Goal: Participate in discussion: Engage in conversation with other users on a specific topic

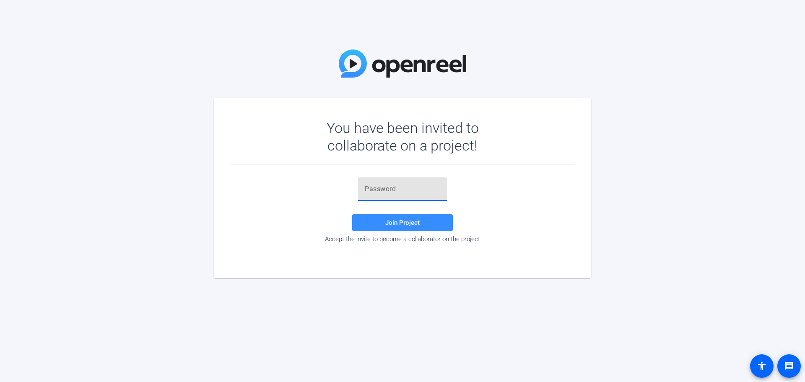
click at [379, 192] on input "text" at bounding box center [402, 189] width 75 height 10
paste input "}rv#Qk"
type input "}rv#Qk"
click at [427, 220] on span at bounding box center [402, 223] width 101 height 20
drag, startPoint x: 393, startPoint y: 187, endPoint x: 351, endPoint y: 182, distance: 43.1
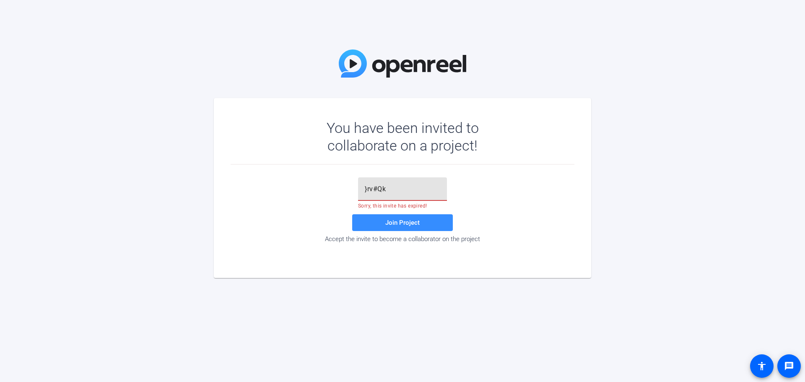
click at [351, 182] on div "}rv#Qk Sorry, this invite has expired! Join Project Accept the invite to become…" at bounding box center [403, 209] width 344 height 65
click at [380, 192] on input "text" at bounding box center [402, 189] width 75 height 10
paste input "e__02!"
type input "e__02!"
click at [405, 223] on span "Join Project" at bounding box center [402, 223] width 34 height 8
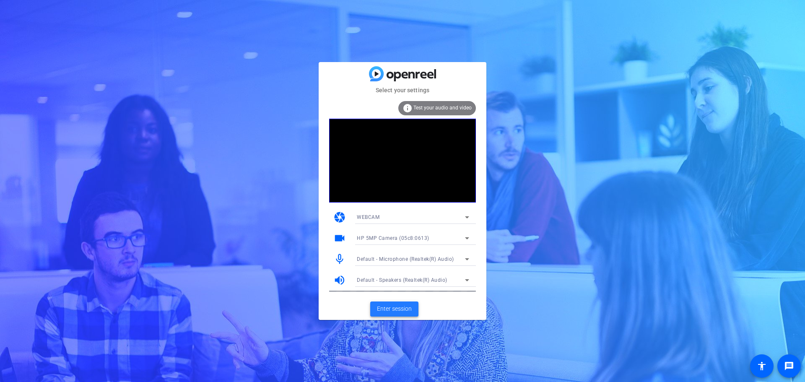
click at [391, 307] on span "Enter session" at bounding box center [394, 309] width 35 height 9
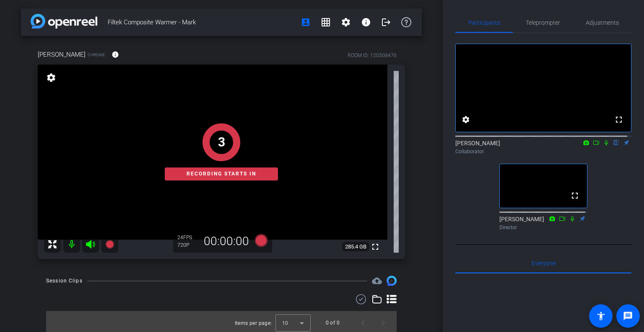
click at [593, 146] on icon at bounding box center [596, 143] width 7 height 6
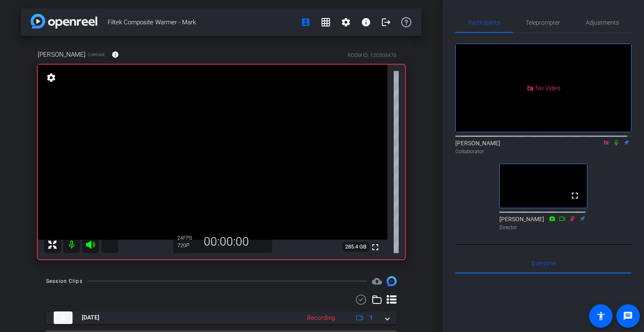
click at [603, 146] on icon at bounding box center [606, 143] width 7 height 6
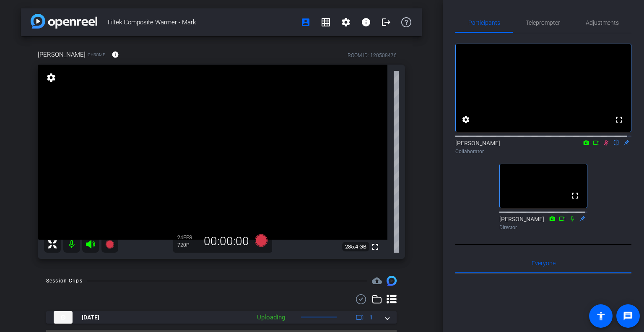
click at [603, 146] on icon at bounding box center [606, 143] width 7 height 6
click at [605, 146] on icon at bounding box center [606, 142] width 3 height 5
click at [603, 146] on icon at bounding box center [606, 143] width 7 height 6
click at [542, 23] on span "Teleprompter" at bounding box center [543, 23] width 34 height 6
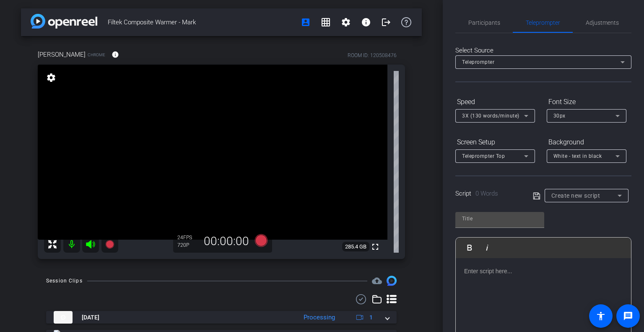
click at [491, 271] on p at bounding box center [543, 270] width 159 height 9
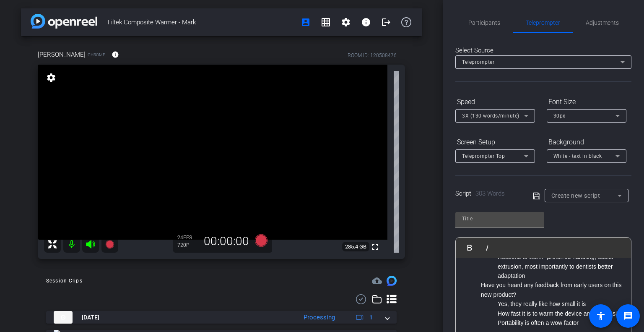
scroll to position [463, 0]
click at [615, 195] on icon at bounding box center [620, 195] width 10 height 10
click at [613, 195] on div at bounding box center [322, 166] width 644 height 332
click at [591, 215] on div "Play Play from this location Play Selected Play and display the selected text o…" at bounding box center [544, 274] width 176 height 136
click at [533, 196] on icon at bounding box center [536, 195] width 7 height 7
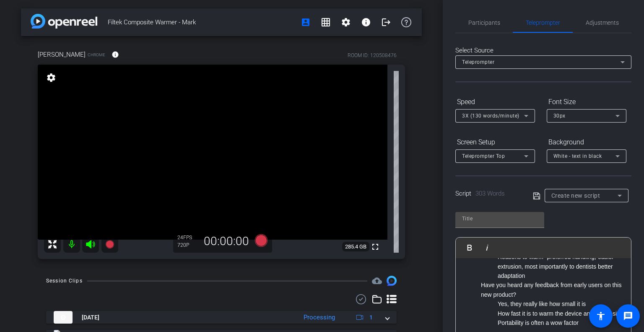
type input "Default title 765"
click at [571, 219] on div "Default title 765 Play Play from this location Play Selected Play and display t…" at bounding box center [544, 274] width 176 height 136
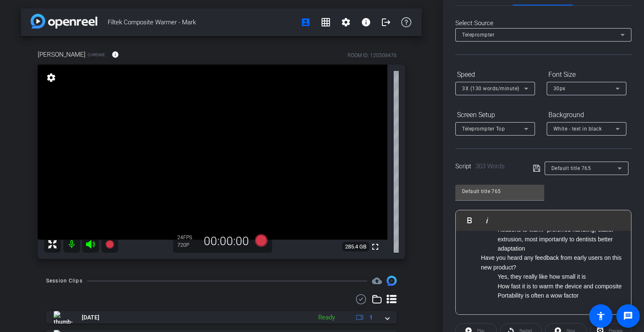
scroll to position [0, 0]
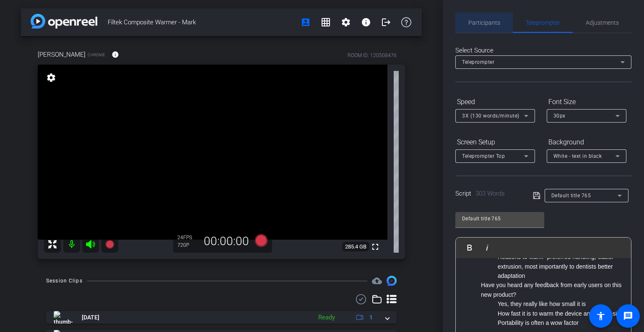
click at [490, 21] on span "Participants" at bounding box center [485, 23] width 32 height 6
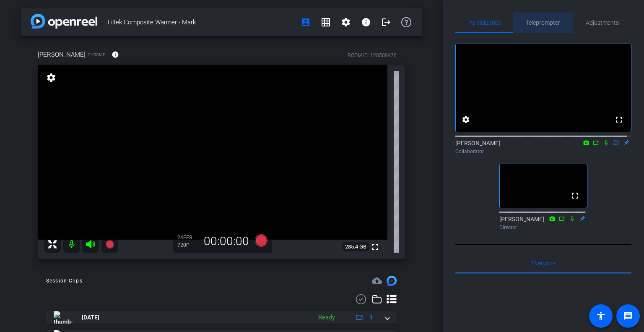
click at [538, 30] on span "Teleprompter" at bounding box center [543, 23] width 34 height 20
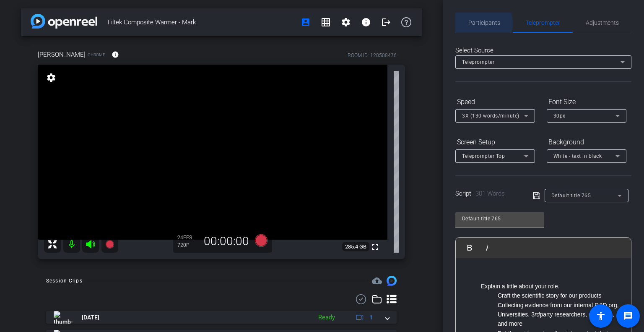
click at [483, 23] on span "Participants" at bounding box center [485, 23] width 32 height 6
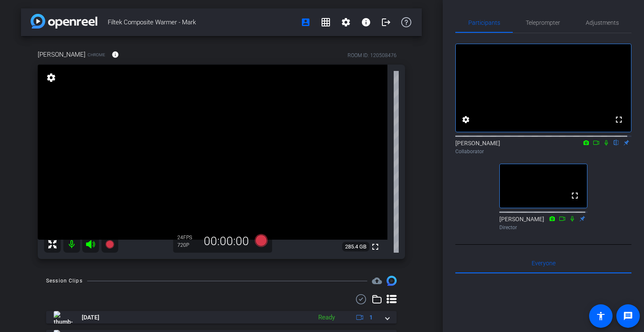
click at [603, 146] on icon at bounding box center [606, 143] width 7 height 6
click at [546, 21] on span "Teleprompter" at bounding box center [543, 23] width 34 height 6
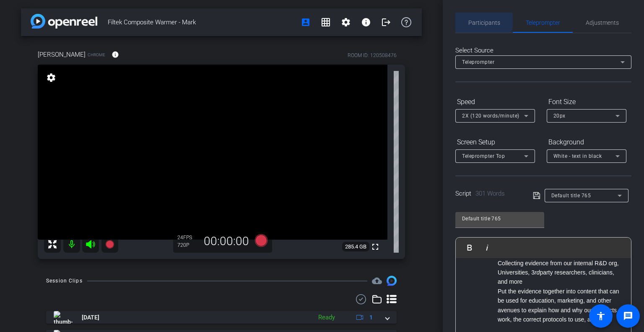
click at [481, 21] on span "Participants" at bounding box center [485, 23] width 32 height 6
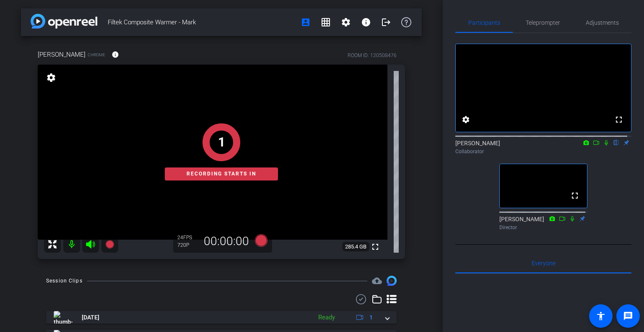
click at [605, 146] on icon at bounding box center [606, 142] width 3 height 5
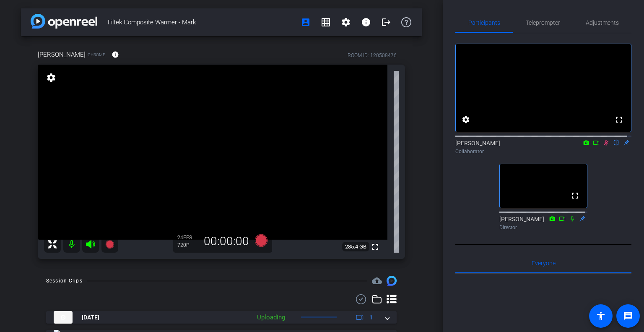
drag, startPoint x: 604, startPoint y: 151, endPoint x: 605, endPoint y: 155, distance: 4.3
click at [604, 146] on icon at bounding box center [606, 143] width 7 height 6
click at [603, 146] on icon at bounding box center [606, 143] width 7 height 6
click at [547, 21] on span "Teleprompter" at bounding box center [543, 23] width 34 height 6
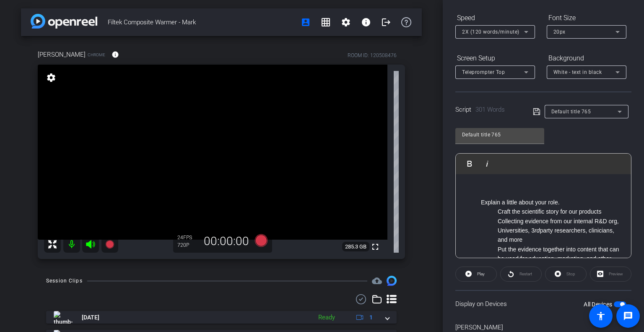
drag, startPoint x: 483, startPoint y: 201, endPoint x: 570, endPoint y: 239, distance: 95.4
click at [570, 239] on li "Explain a little about your role. Craft the scientific story for our products C…" at bounding box center [552, 240] width 142 height 85
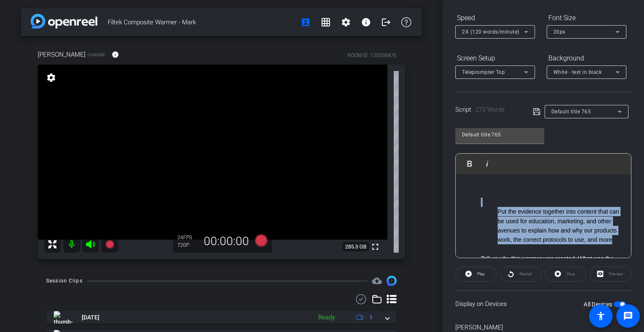
drag, startPoint x: 500, startPoint y: 203, endPoint x: 539, endPoint y: 245, distance: 57.0
click at [539, 245] on li "Put the evidence together into content that can be used for education, marketin…" at bounding box center [552, 221] width 142 height 47
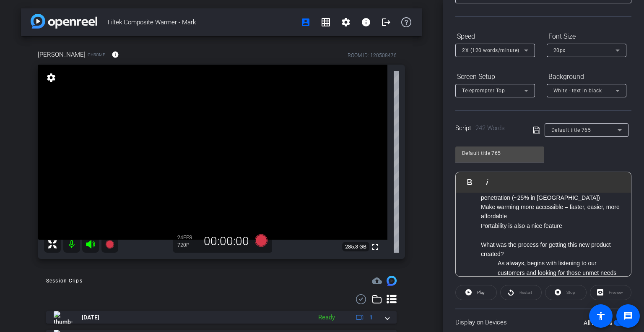
scroll to position [126, 0]
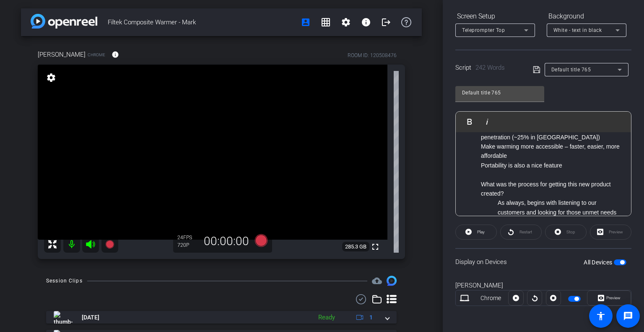
click at [575, 102] on div "Default title 765 Play Play from this location Play Selected Play and display t…" at bounding box center [544, 148] width 176 height 136
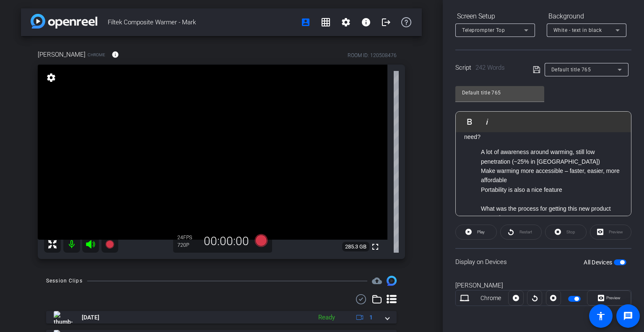
scroll to position [0, 0]
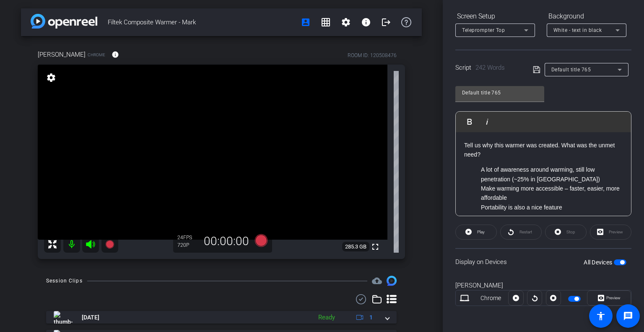
click at [608, 231] on div "Preview" at bounding box center [611, 231] width 42 height 15
drag, startPoint x: 622, startPoint y: 159, endPoint x: 620, endPoint y: 130, distance: 29.5
click at [620, 130] on div "Play Play from this location Play Selected Play and display the selected text o…" at bounding box center [544, 163] width 176 height 105
click at [600, 166] on li "A lot of awareness around warming, still low penetration (~25% in [GEOGRAPHIC_D…" at bounding box center [552, 174] width 142 height 19
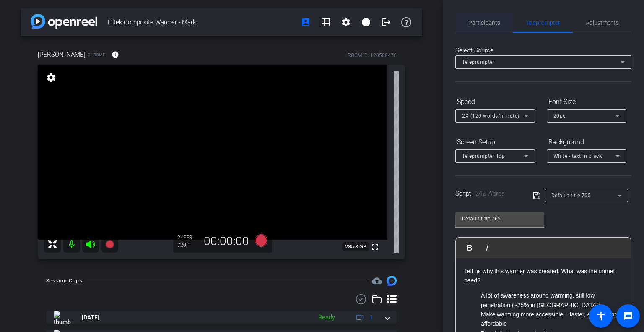
click at [488, 20] on span "Participants" at bounding box center [485, 23] width 32 height 6
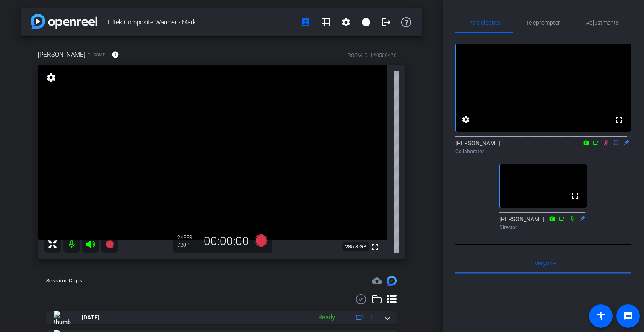
click at [604, 146] on icon at bounding box center [606, 143] width 7 height 6
click at [537, 23] on span "Teleprompter" at bounding box center [543, 23] width 34 height 6
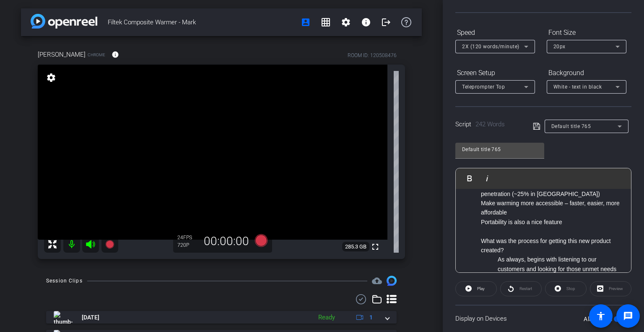
scroll to position [42, 0]
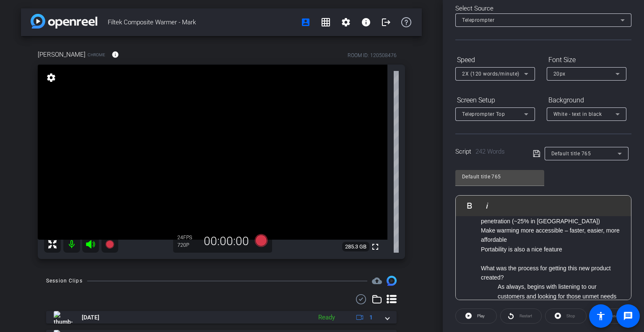
click at [534, 152] on icon at bounding box center [537, 153] width 8 height 10
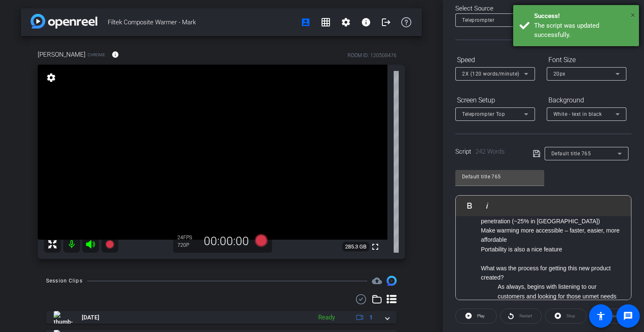
click at [633, 16] on span "×" at bounding box center [633, 15] width 5 height 10
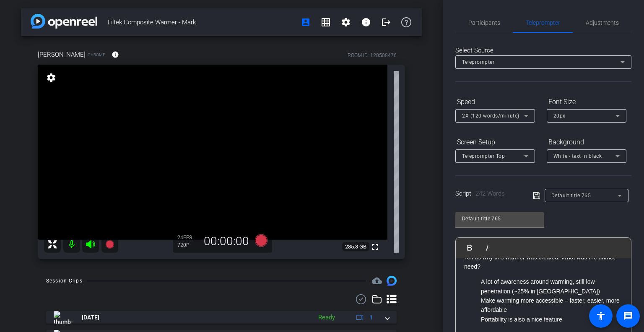
scroll to position [0, 0]
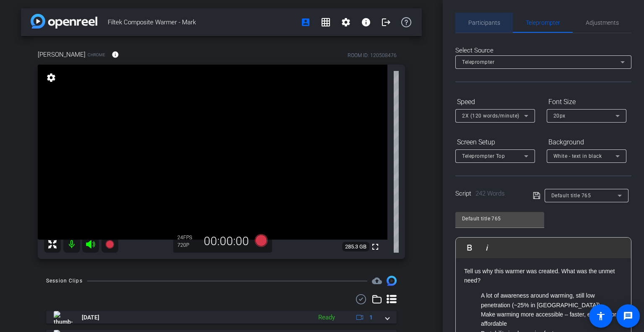
click at [485, 25] on span "Participants" at bounding box center [485, 23] width 32 height 6
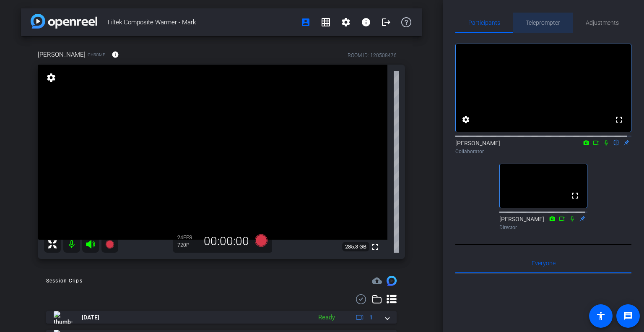
click at [549, 25] on span "Teleprompter" at bounding box center [543, 23] width 34 height 6
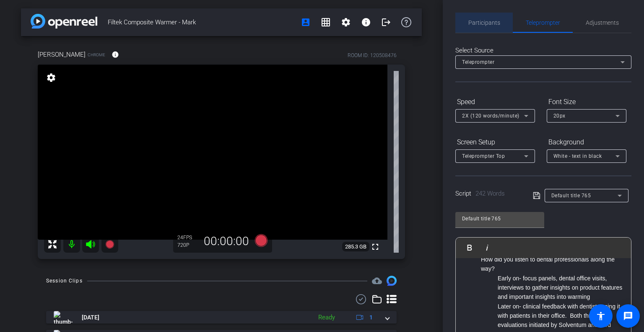
click at [487, 24] on span "Participants" at bounding box center [485, 23] width 32 height 6
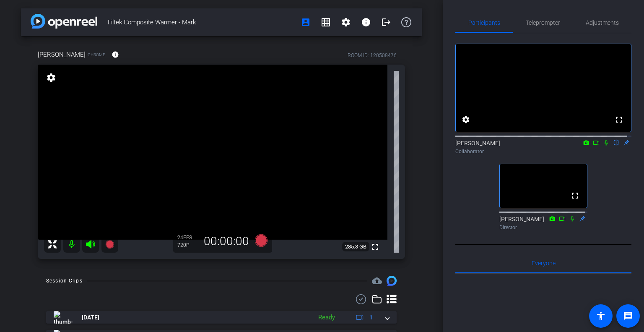
click at [605, 146] on icon at bounding box center [606, 142] width 3 height 5
click at [544, 25] on span "Teleprompter" at bounding box center [543, 23] width 34 height 6
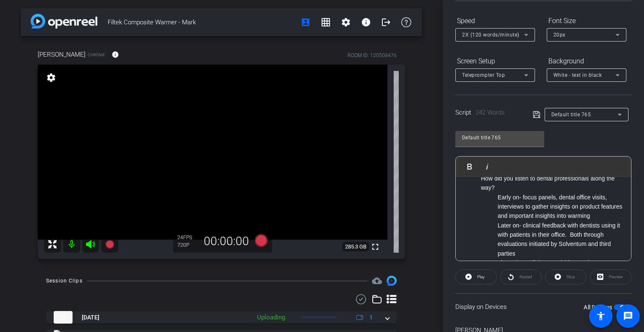
scroll to position [126, 0]
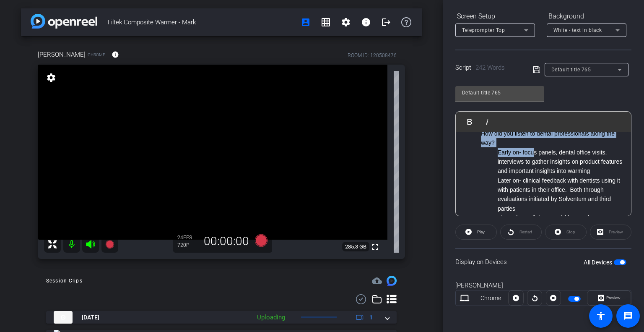
drag, startPoint x: 480, startPoint y: 141, endPoint x: 534, endPoint y: 157, distance: 56.2
click at [534, 157] on ul "A lot of awareness around warming, still low penetration (~25% in [GEOGRAPHIC_D…" at bounding box center [543, 194] width 159 height 394
click at [577, 159] on li "Early on- focus panels, dental office visits, interviews to gather insights on …" at bounding box center [560, 162] width 125 height 28
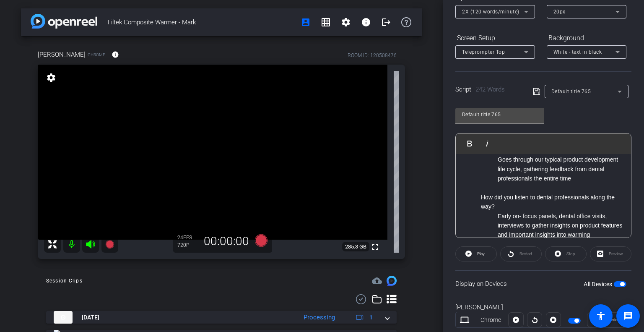
scroll to position [84, 0]
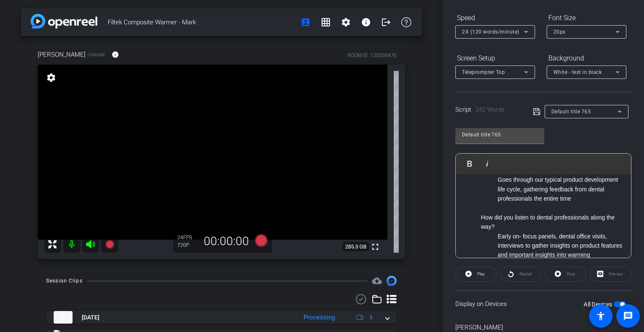
click at [554, 212] on li at bounding box center [552, 207] width 142 height 9
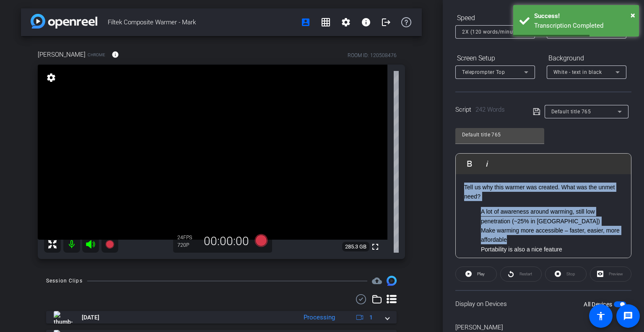
drag, startPoint x: 464, startPoint y: 184, endPoint x: 555, endPoint y: 237, distance: 105.0
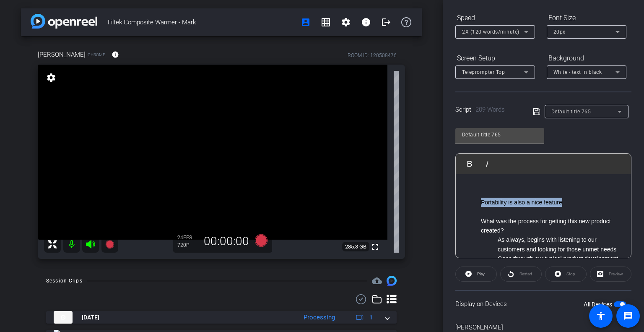
drag, startPoint x: 477, startPoint y: 200, endPoint x: 576, endPoint y: 205, distance: 99.1
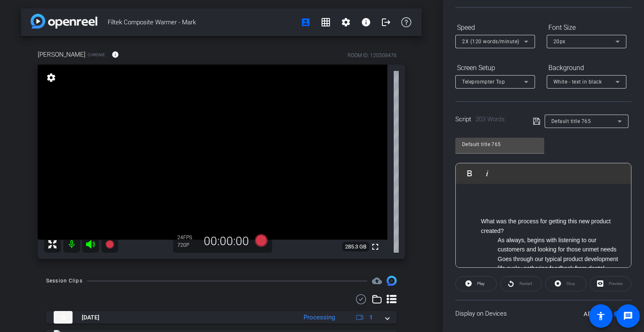
scroll to position [65, 0]
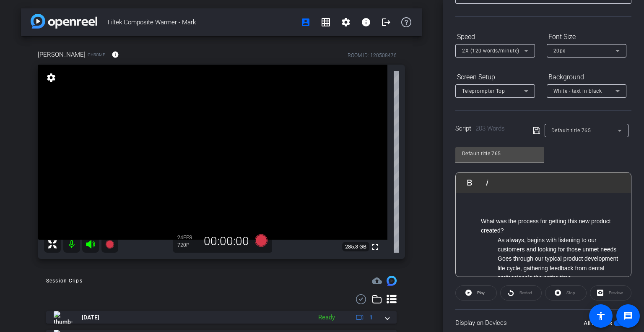
click at [533, 129] on icon at bounding box center [536, 130] width 7 height 7
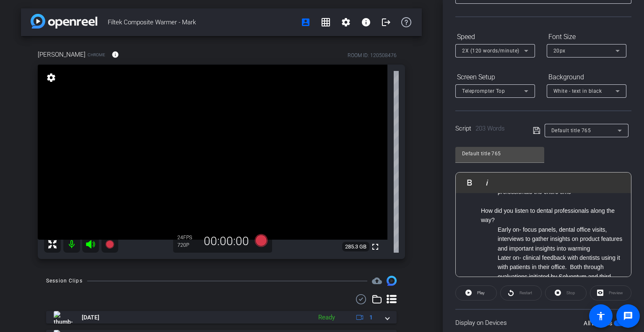
scroll to position [0, 0]
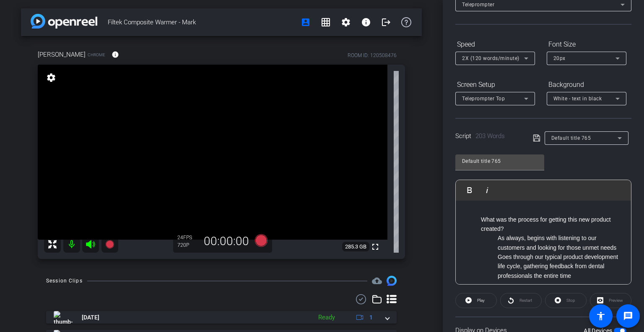
scroll to position [126, 0]
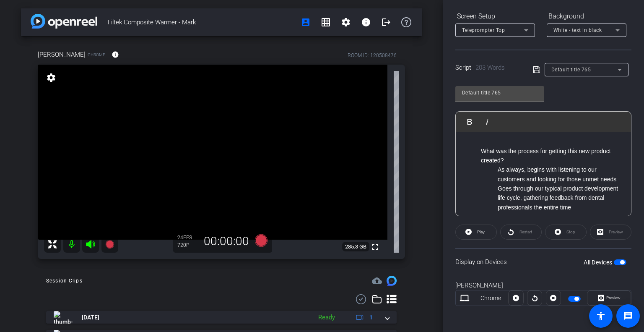
click at [533, 66] on icon at bounding box center [537, 70] width 8 height 10
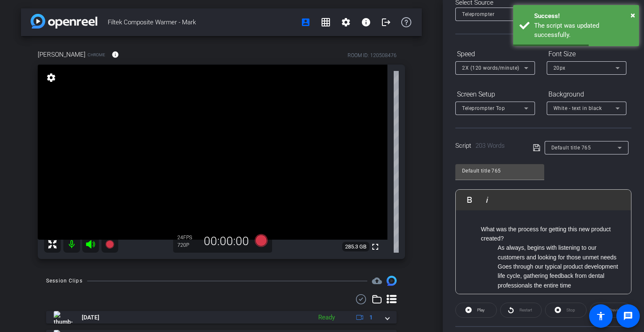
scroll to position [0, 0]
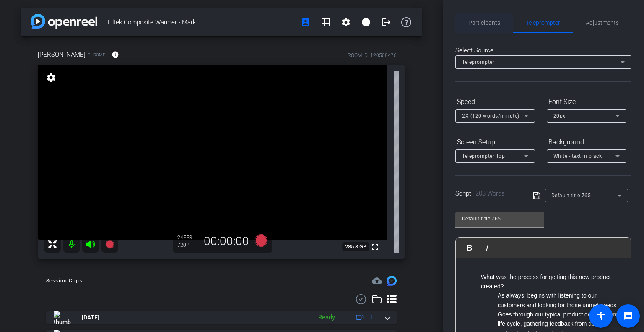
click at [475, 21] on span "Participants" at bounding box center [485, 23] width 32 height 6
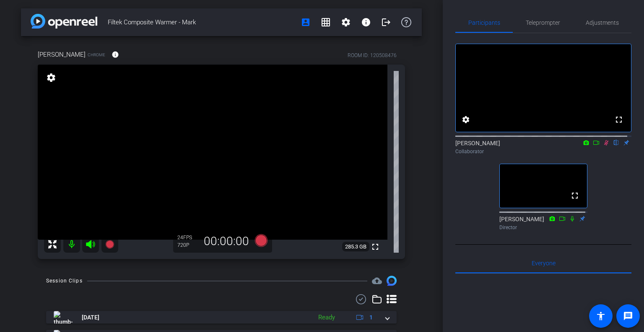
click at [602, 146] on mat-icon at bounding box center [606, 143] width 10 height 8
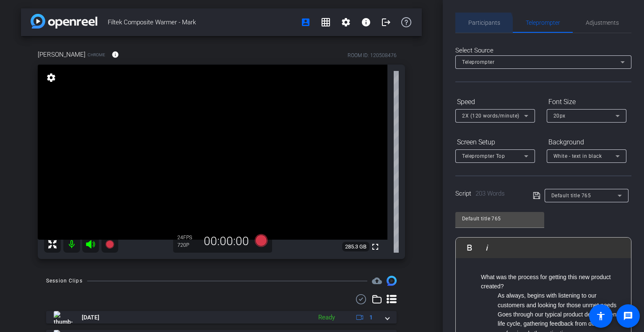
click at [482, 26] on span "Participants" at bounding box center [485, 23] width 32 height 20
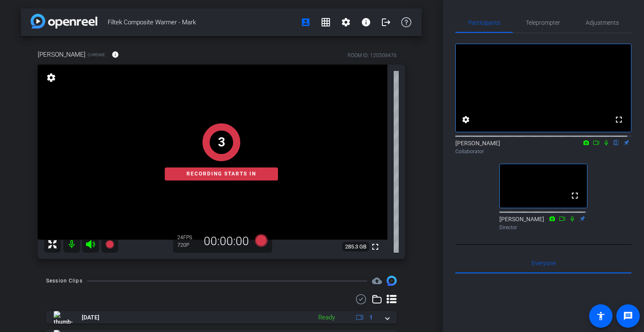
click at [605, 146] on icon at bounding box center [606, 142] width 3 height 5
click at [549, 26] on span "Teleprompter" at bounding box center [543, 23] width 34 height 20
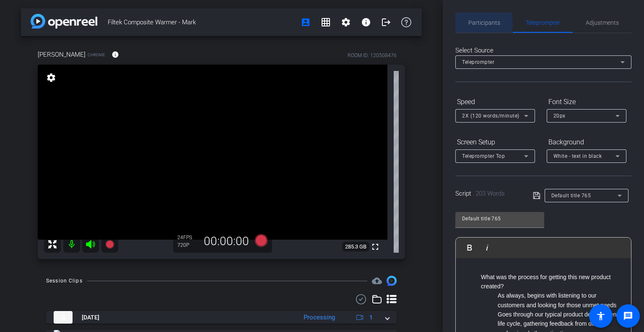
click at [474, 24] on span "Participants" at bounding box center [485, 23] width 32 height 6
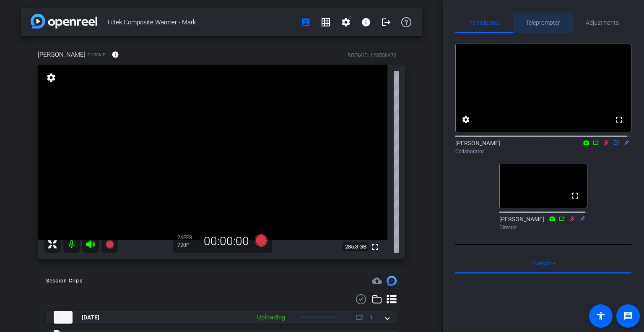
click at [536, 21] on span "Teleprompter" at bounding box center [543, 23] width 34 height 6
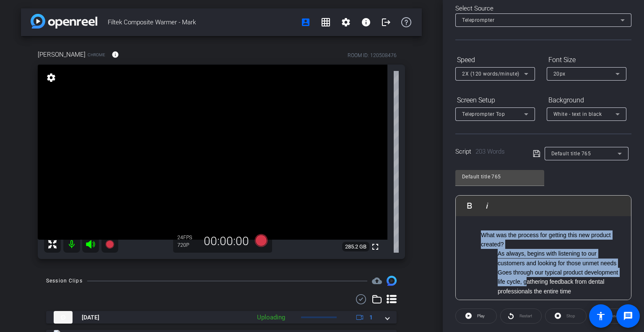
drag, startPoint x: 482, startPoint y: 232, endPoint x: 561, endPoint y: 292, distance: 99.4
click at [561, 292] on li "What was the process for getting this new product created? As always, begins wi…" at bounding box center [552, 263] width 142 height 66
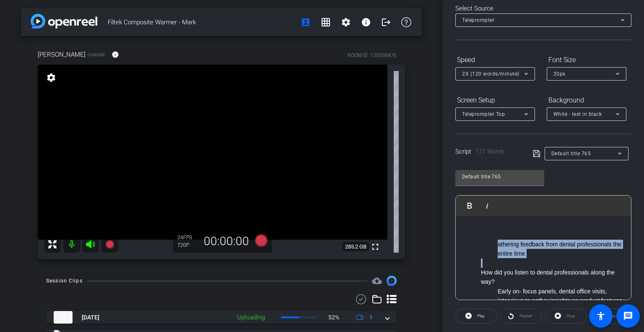
drag, startPoint x: 492, startPoint y: 240, endPoint x: 552, endPoint y: 261, distance: 62.7
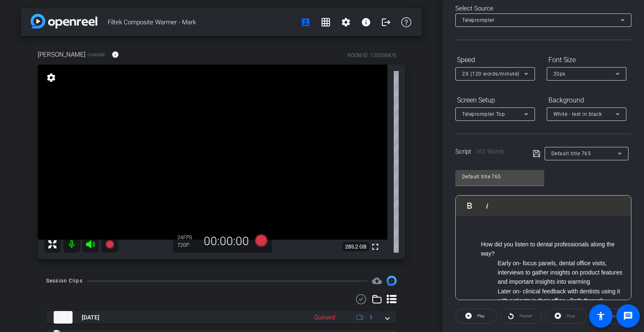
scroll to position [32, 0]
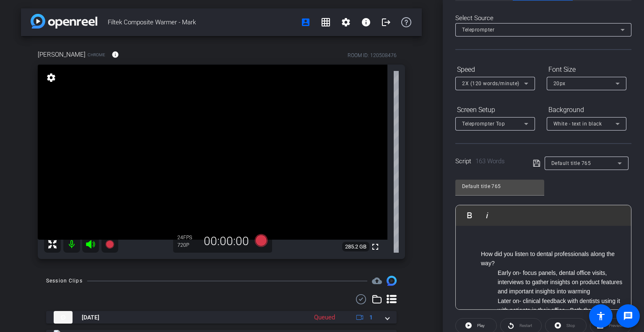
click at [533, 164] on icon at bounding box center [536, 163] width 7 height 7
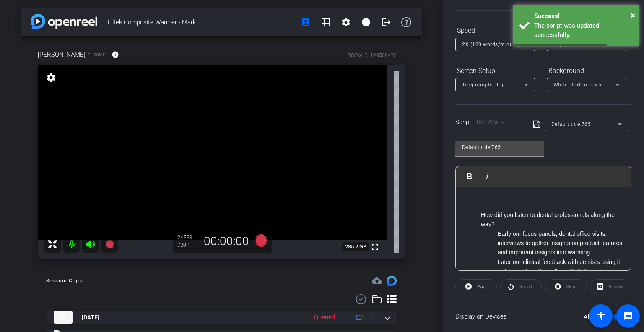
scroll to position [126, 0]
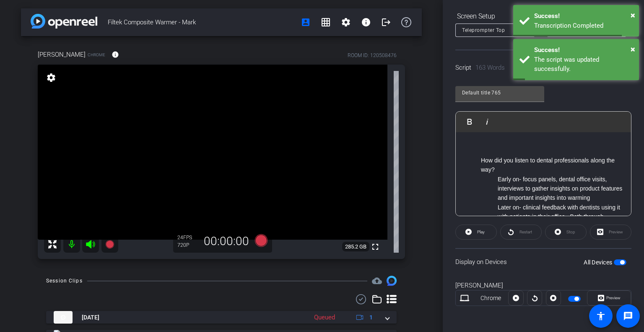
click at [534, 297] on div at bounding box center [534, 297] width 15 height 15
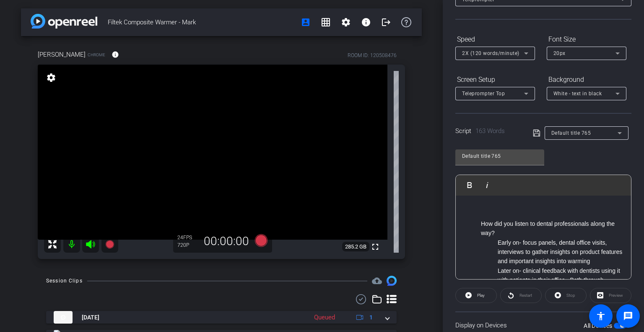
scroll to position [0, 0]
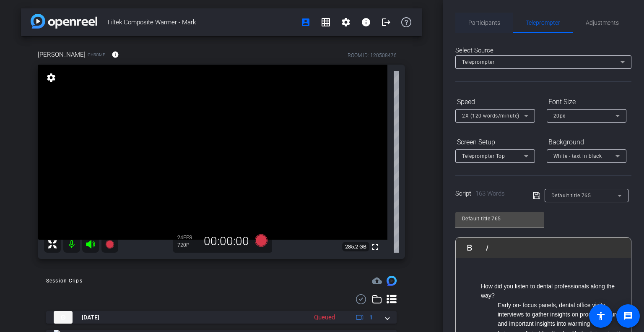
click at [479, 18] on span "Participants" at bounding box center [485, 23] width 32 height 20
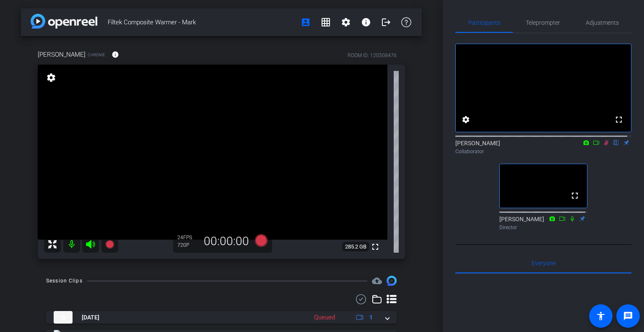
click at [603, 146] on icon at bounding box center [606, 143] width 7 height 6
click at [550, 21] on span "Teleprompter" at bounding box center [543, 23] width 34 height 6
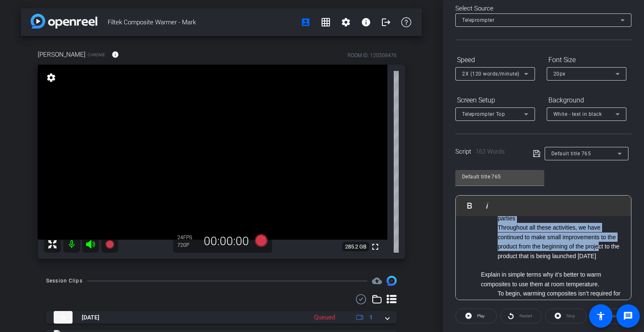
scroll to position [149, 0]
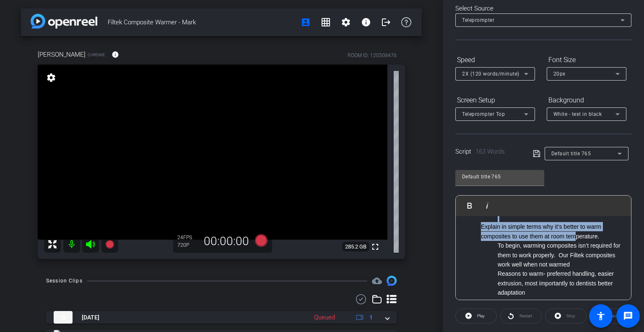
drag, startPoint x: 492, startPoint y: 229, endPoint x: 577, endPoint y: 232, distance: 85.2
click at [577, 232] on ul "How did you listen to dental professionals along the way? Early on- focus panel…" at bounding box center [543, 217] width 159 height 272
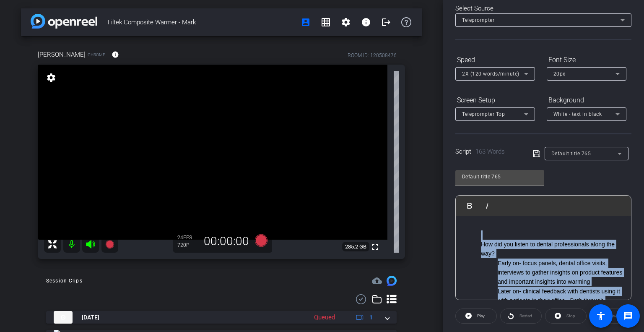
scroll to position [0, 0]
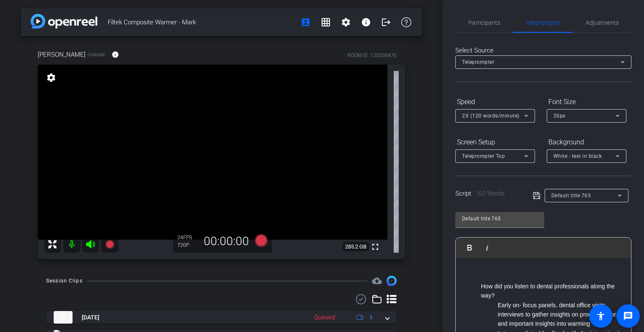
click at [522, 275] on li at bounding box center [552, 276] width 142 height 9
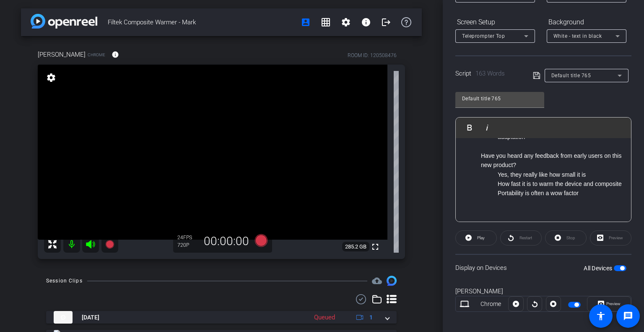
scroll to position [126, 0]
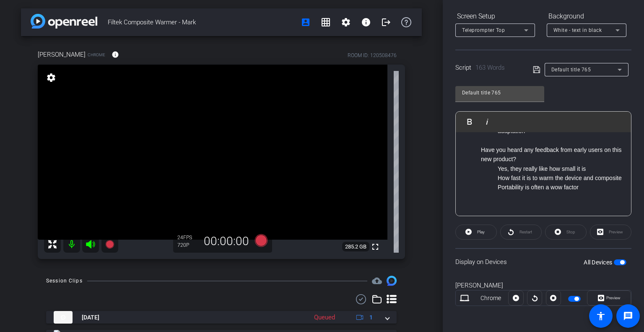
click at [532, 297] on div at bounding box center [534, 297] width 15 height 15
click at [526, 230] on div "Restart" at bounding box center [521, 231] width 42 height 15
click at [520, 232] on div "Restart" at bounding box center [521, 231] width 42 height 15
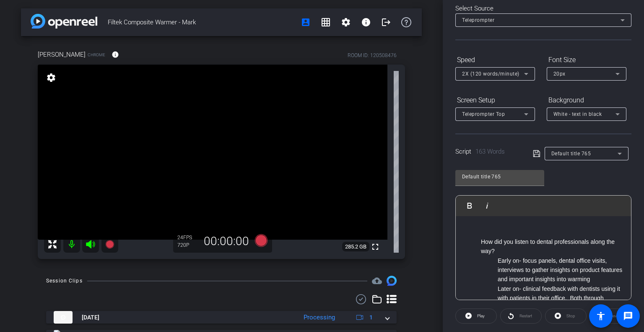
scroll to position [0, 0]
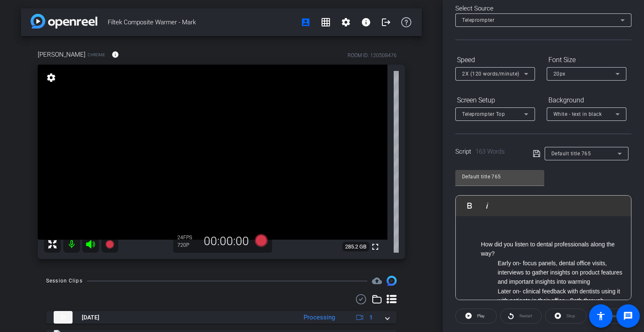
click at [535, 152] on icon at bounding box center [537, 153] width 8 height 10
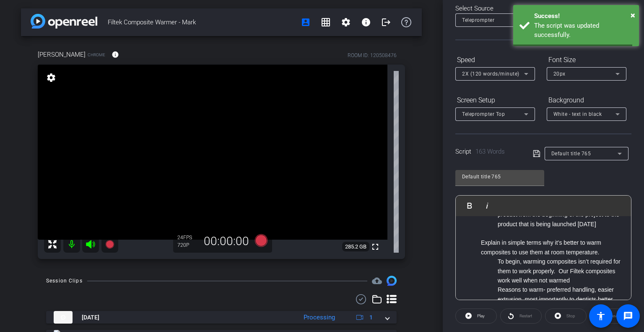
scroll to position [168, 0]
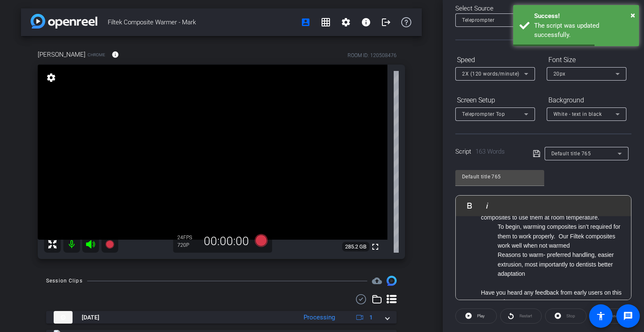
click at [524, 315] on div "Restart" at bounding box center [521, 315] width 42 height 15
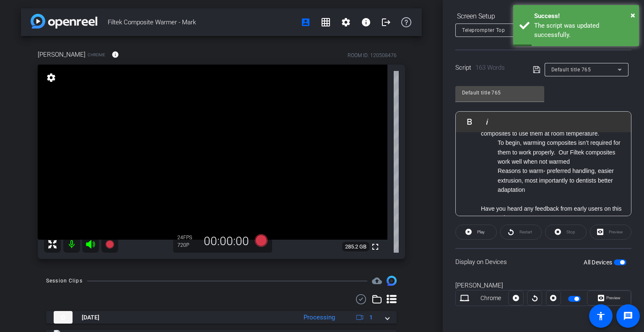
click at [531, 298] on div at bounding box center [534, 297] width 15 height 15
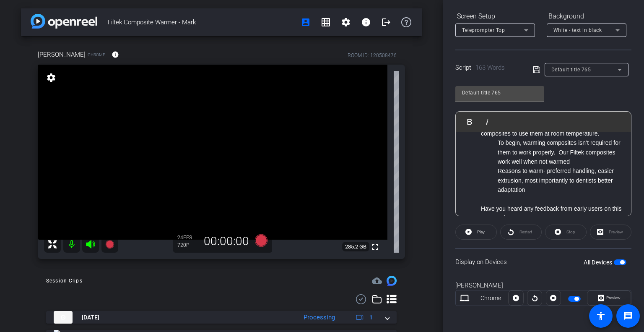
click at [532, 297] on div at bounding box center [534, 297] width 15 height 15
click at [533, 295] on div at bounding box center [534, 297] width 15 height 15
click at [614, 263] on span "button" at bounding box center [620, 262] width 13 height 6
click at [614, 261] on span "button" at bounding box center [620, 262] width 13 height 6
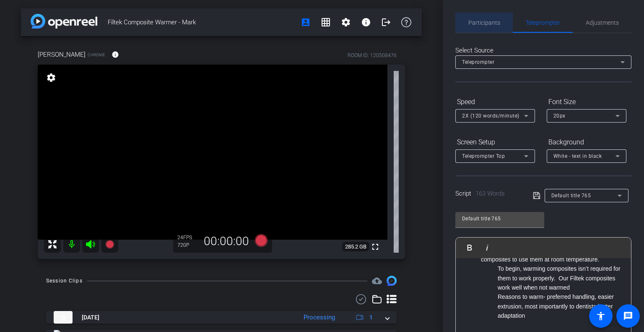
click at [487, 24] on span "Participants" at bounding box center [485, 23] width 32 height 6
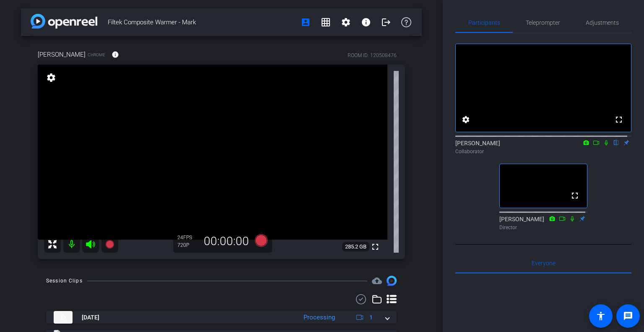
click at [603, 146] on icon at bounding box center [606, 143] width 7 height 6
click at [534, 22] on span "Teleprompter" at bounding box center [543, 23] width 34 height 6
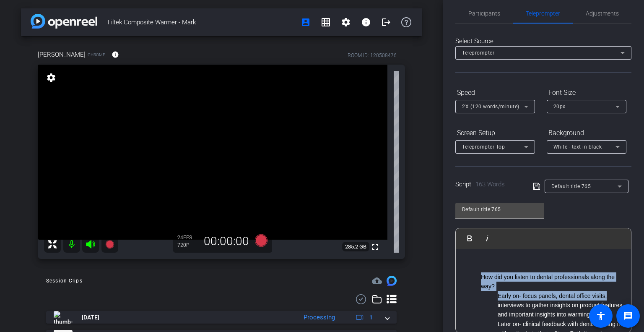
drag, startPoint x: 479, startPoint y: 290, endPoint x: 614, endPoint y: 297, distance: 134.8
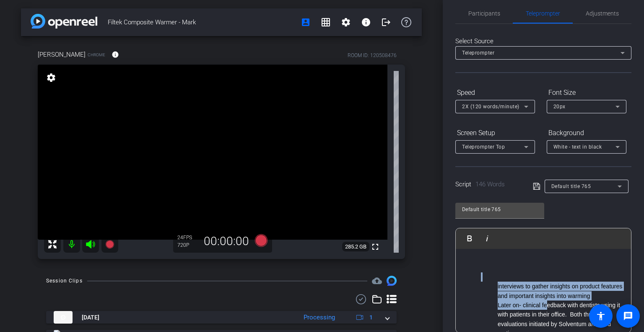
drag, startPoint x: 498, startPoint y: 273, endPoint x: 545, endPoint y: 308, distance: 58.8
click at [545, 308] on li "interviews to gather insights on product features and important insights into w…" at bounding box center [552, 328] width 142 height 113
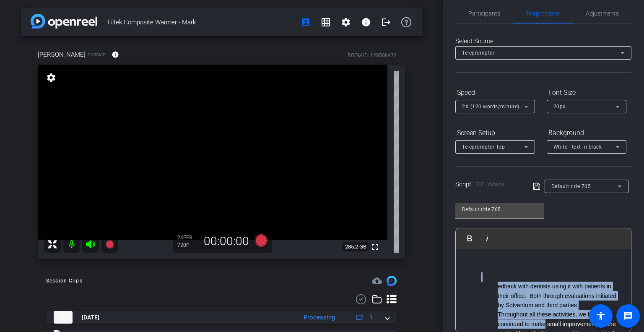
drag, startPoint x: 512, startPoint y: 275, endPoint x: 546, endPoint y: 320, distance: 56.9
click at [546, 320] on li "edback with dentists using it with patients in their office. Both through evalu…" at bounding box center [552, 314] width 142 height 85
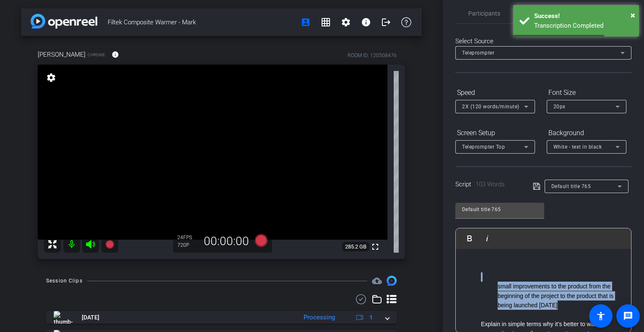
drag, startPoint x: 554, startPoint y: 304, endPoint x: 487, endPoint y: 273, distance: 74.1
click at [487, 273] on li "small improvements to the product from the beginning of the project to the prod…" at bounding box center [552, 295] width 142 height 47
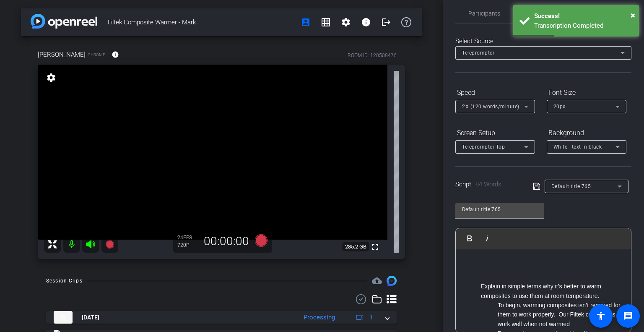
scroll to position [15, 0]
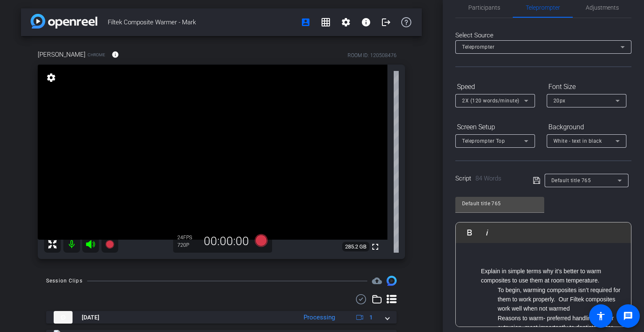
click at [534, 181] on icon at bounding box center [537, 180] width 8 height 10
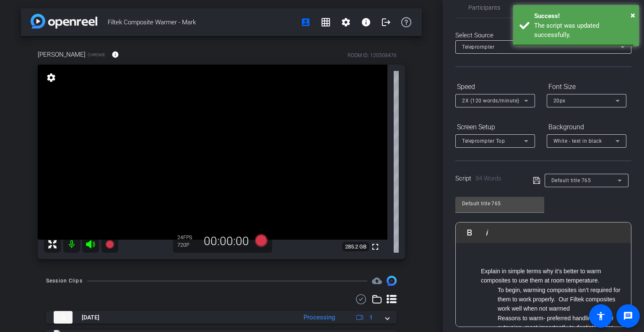
scroll to position [126, 0]
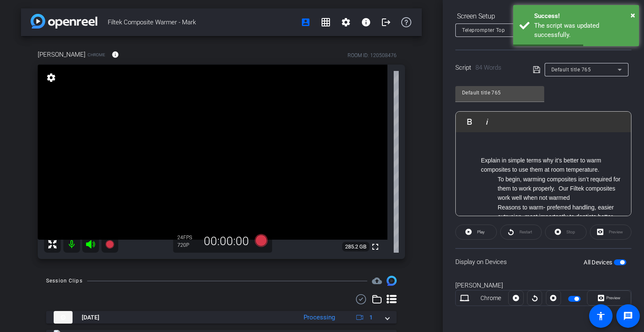
click at [532, 295] on div at bounding box center [534, 297] width 15 height 15
click at [617, 259] on span "button" at bounding box center [620, 262] width 13 height 6
click at [617, 260] on span "button" at bounding box center [620, 262] width 13 height 6
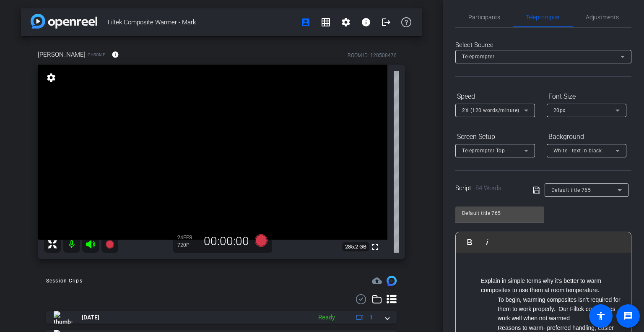
scroll to position [0, 0]
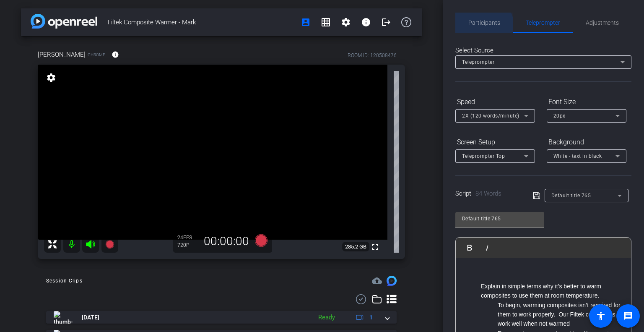
click at [481, 26] on span "Participants" at bounding box center [485, 23] width 32 height 20
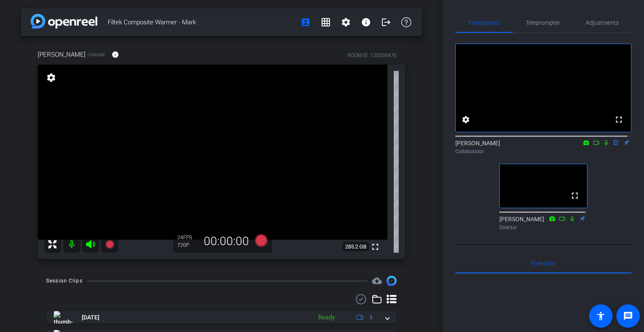
click at [605, 146] on icon at bounding box center [606, 142] width 3 height 5
click at [602, 146] on mat-icon at bounding box center [606, 143] width 10 height 8
click at [535, 25] on span "Teleprompter" at bounding box center [543, 23] width 34 height 6
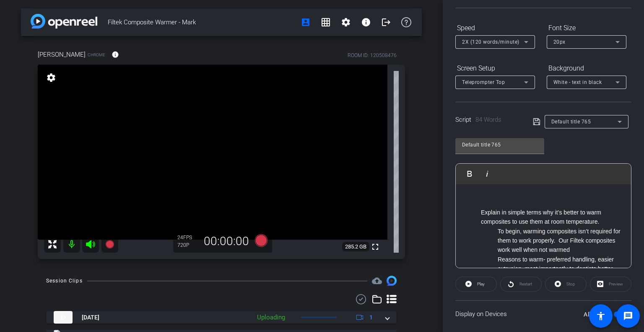
scroll to position [84, 0]
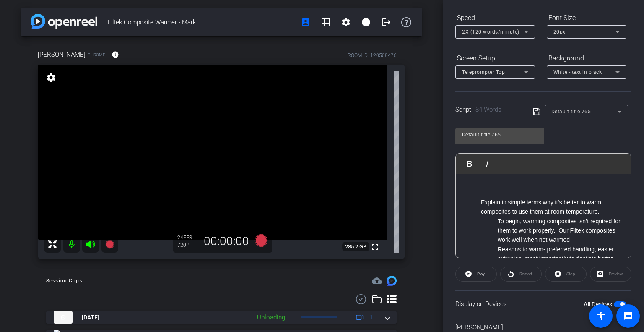
click at [498, 193] on li at bounding box center [552, 192] width 142 height 9
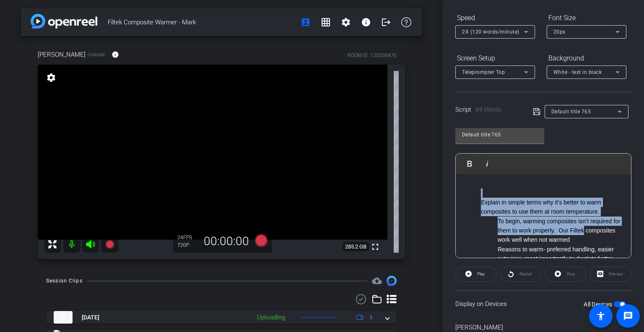
drag, startPoint x: 487, startPoint y: 191, endPoint x: 601, endPoint y: 231, distance: 121.0
click at [601, 231] on ul "Explain in simple terms why it’s better to warm composites to use them at room …" at bounding box center [543, 258] width 159 height 141
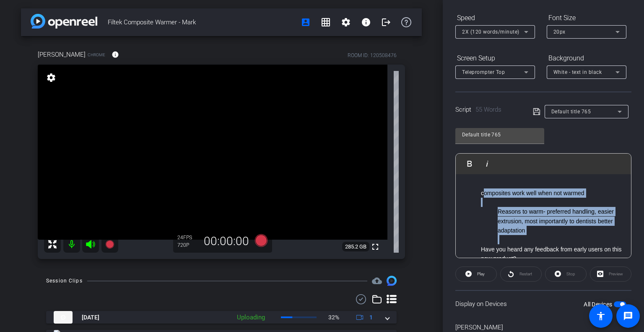
drag, startPoint x: 482, startPoint y: 196, endPoint x: 569, endPoint y: 238, distance: 96.6
click at [569, 238] on ul "composites work well when not warmed Reasons to warm- preferred handling, easie…" at bounding box center [543, 239] width 159 height 103
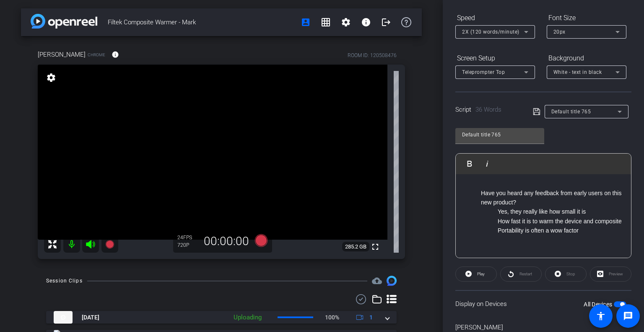
click at [535, 111] on icon at bounding box center [537, 112] width 8 height 10
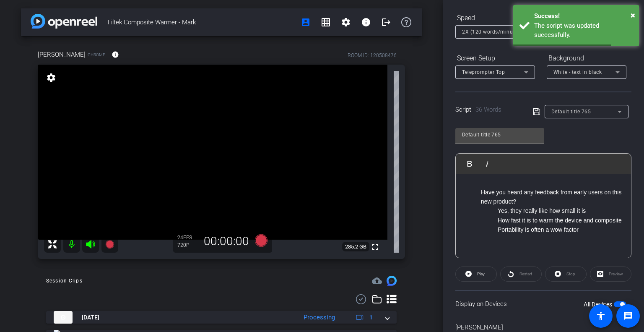
scroll to position [126, 0]
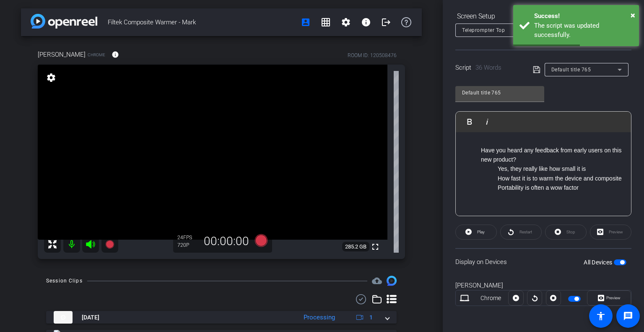
click at [532, 297] on div at bounding box center [534, 297] width 15 height 15
click at [614, 261] on span "button" at bounding box center [620, 262] width 13 height 6
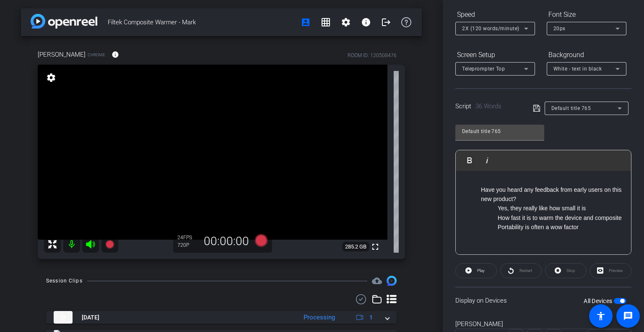
scroll to position [0, 0]
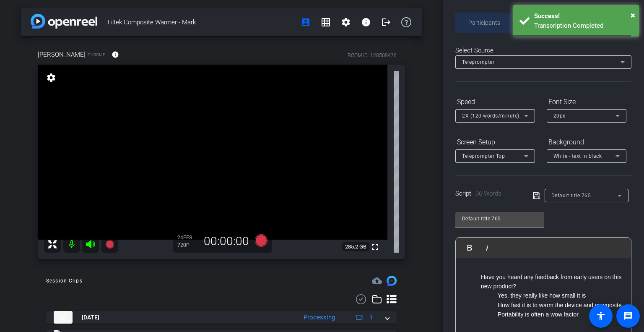
click at [471, 23] on span "Participants" at bounding box center [485, 23] width 32 height 6
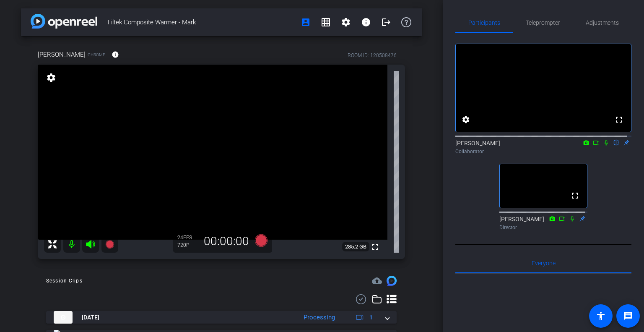
click at [605, 146] on icon at bounding box center [606, 142] width 3 height 5
click at [604, 146] on icon at bounding box center [606, 143] width 7 height 6
click at [544, 25] on span "Teleprompter" at bounding box center [543, 23] width 34 height 6
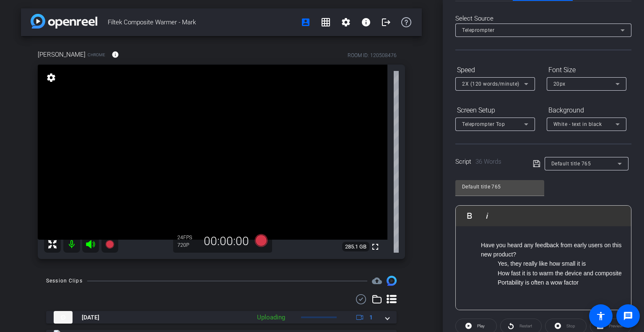
scroll to position [84, 0]
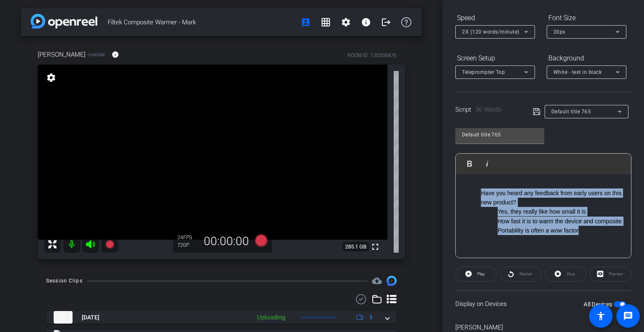
drag, startPoint x: 591, startPoint y: 237, endPoint x: 469, endPoint y: 193, distance: 129.2
click at [469, 193] on ul "Have you heard any feedback from early users on this new product? Yes, they rea…" at bounding box center [543, 211] width 159 height 47
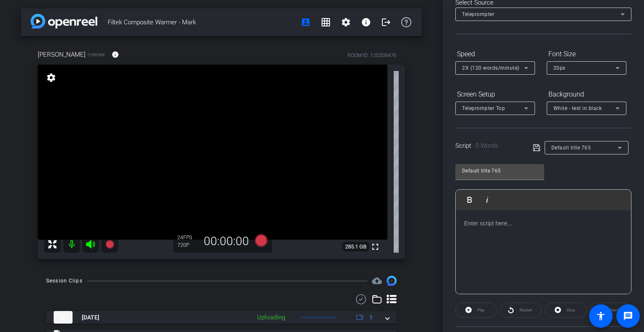
scroll to position [0, 0]
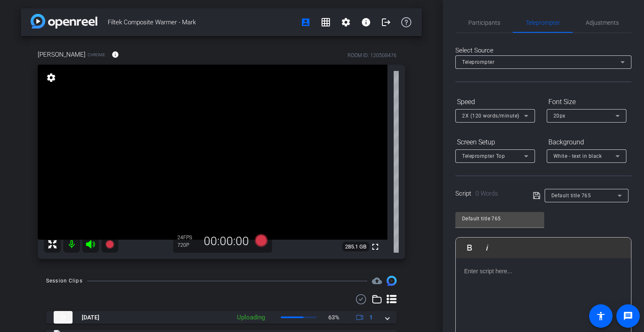
click at [536, 195] on icon at bounding box center [537, 195] width 8 height 10
click at [489, 21] on span "Participants" at bounding box center [485, 23] width 32 height 6
